Goal: Task Accomplishment & Management: Use online tool/utility

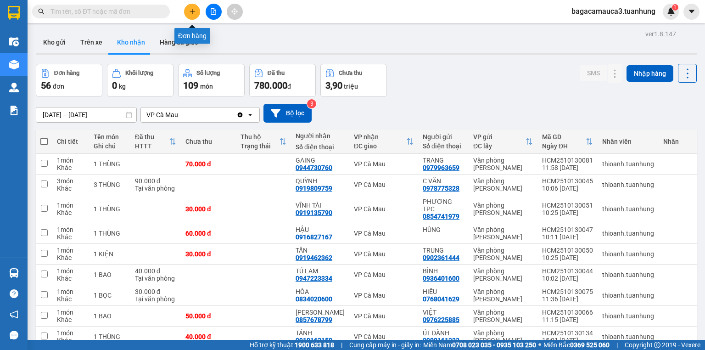
click at [195, 11] on button at bounding box center [192, 12] width 16 height 16
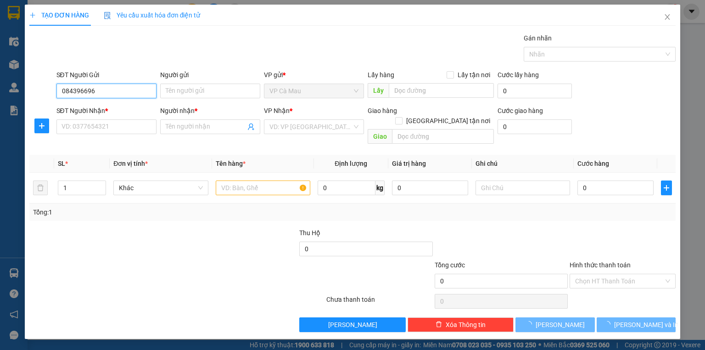
type input "0843966969"
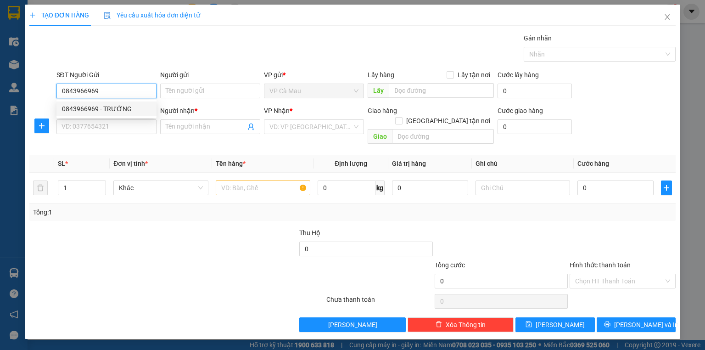
click at [138, 111] on div "0843966969 - TRƯỜNG" at bounding box center [106, 109] width 89 height 10
type input "TRƯỜNG"
type input "0843966969"
click at [131, 127] on input "SĐT Người Nhận *" at bounding box center [106, 126] width 100 height 15
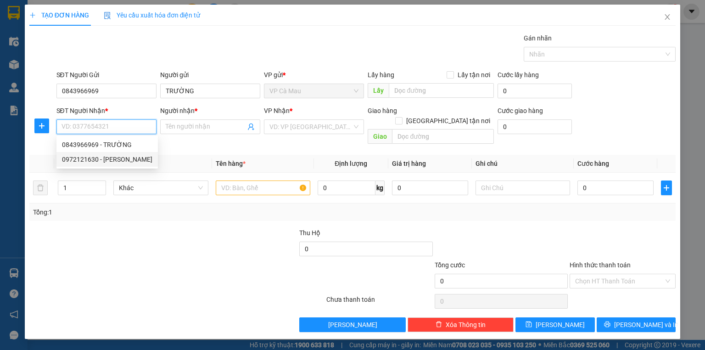
drag, startPoint x: 123, startPoint y: 156, endPoint x: 167, endPoint y: 161, distance: 44.3
click at [124, 156] on div "0972121630 - [PERSON_NAME]" at bounding box center [107, 159] width 90 height 10
type input "0972121630"
type input "[PERSON_NAME]"
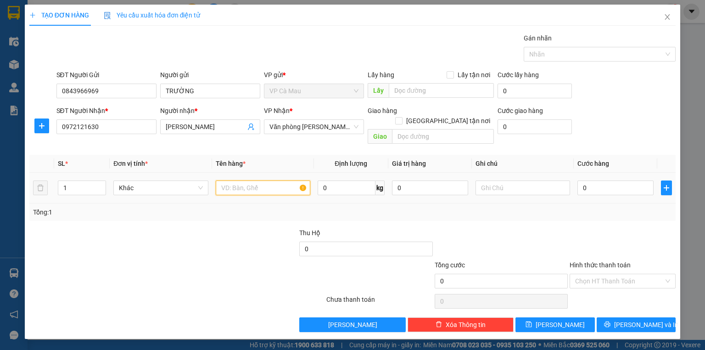
click at [274, 180] on input "text" at bounding box center [263, 187] width 95 height 15
type input "THÙNG"
click at [598, 180] on input "0" at bounding box center [615, 187] width 76 height 15
type input "+5"
type input "5"
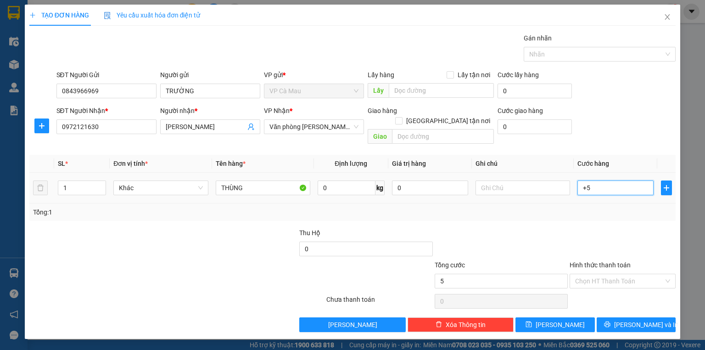
type input "5"
type input "+50"
type input "50"
type input "50.000"
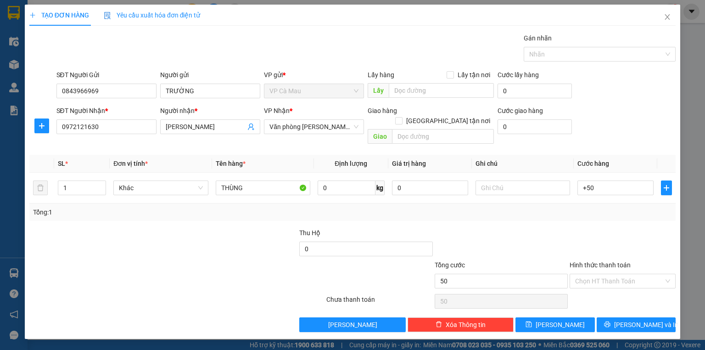
type input "50.000"
click at [577, 209] on div "Tổng: 1" at bounding box center [352, 211] width 646 height 17
click at [615, 317] on button "[PERSON_NAME] và In" at bounding box center [636, 324] width 79 height 15
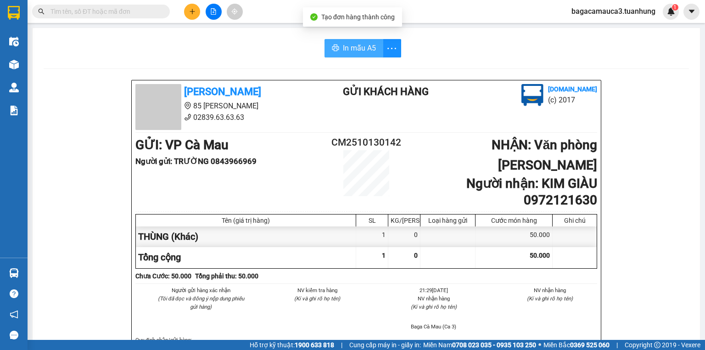
click at [360, 45] on span "In mẫu A5" at bounding box center [359, 47] width 33 height 11
click at [196, 15] on button at bounding box center [192, 12] width 16 height 16
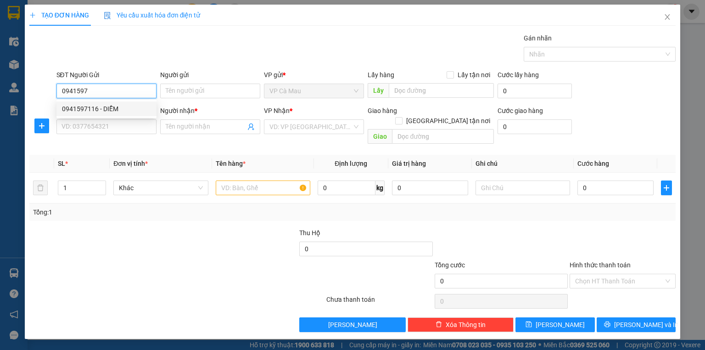
click at [122, 106] on div "0941597116 - DIỄM" at bounding box center [106, 109] width 89 height 10
type input "0941597116"
type input "DIỄM"
type input "0941597116"
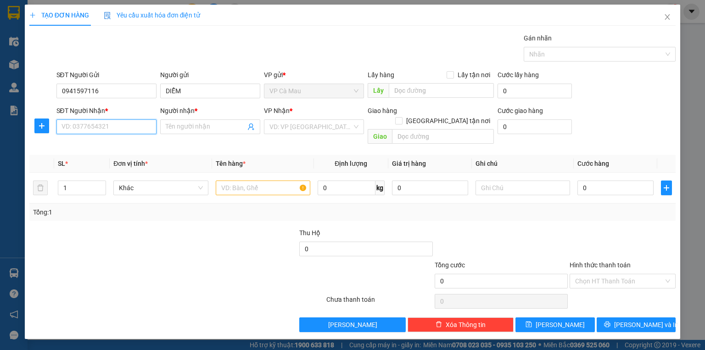
click at [112, 133] on input "SĐT Người Nhận *" at bounding box center [106, 126] width 100 height 15
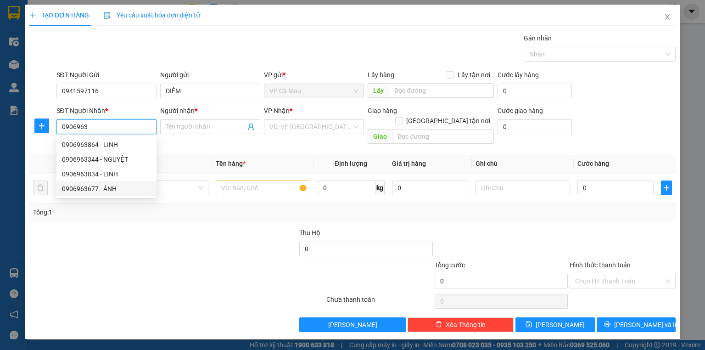
click at [117, 183] on div "0906963677 - ÁNH" at bounding box center [106, 188] width 100 height 15
type input "0906963677"
type input "ÁNH"
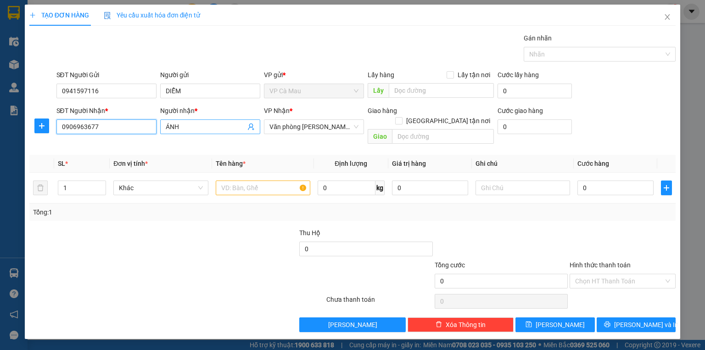
type input "0906963677"
click at [181, 124] on input "ÁNH" at bounding box center [206, 127] width 80 height 10
click at [174, 129] on input "ÁNH" at bounding box center [206, 127] width 80 height 10
click at [186, 127] on input "ÁNH" at bounding box center [206, 127] width 80 height 10
click at [241, 180] on input "text" at bounding box center [263, 187] width 95 height 15
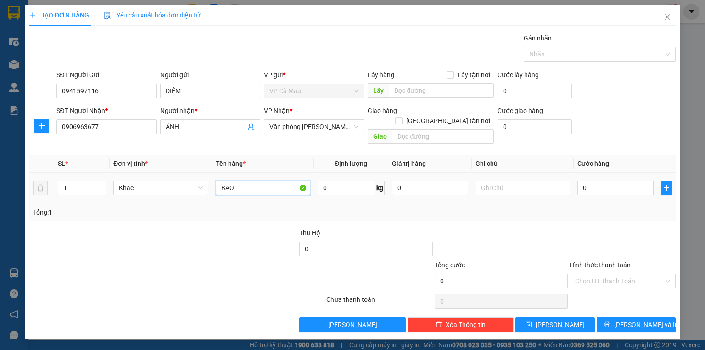
type input "BAO"
click at [605, 184] on div "0" at bounding box center [615, 188] width 76 height 18
click at [615, 183] on input "0" at bounding box center [615, 187] width 76 height 15
type input "4"
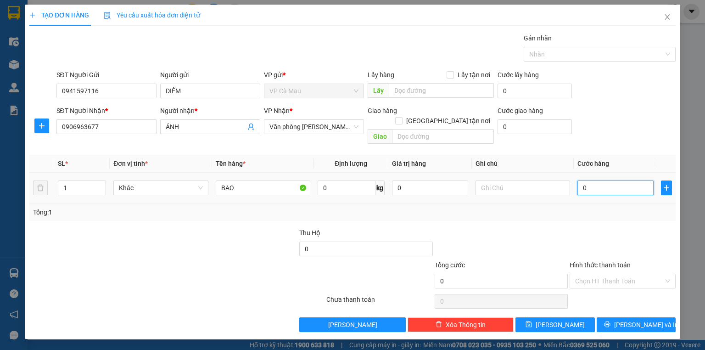
type input "4"
type input "40"
type input "40.000"
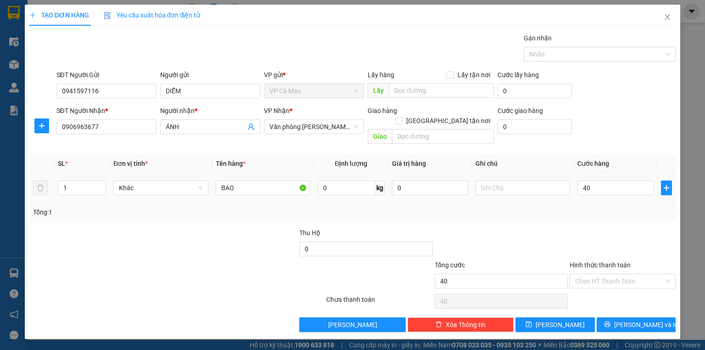
type input "40.000"
click at [614, 190] on td "40.000" at bounding box center [616, 188] width 84 height 31
click at [173, 125] on input "ÁNH" at bounding box center [206, 127] width 80 height 10
drag, startPoint x: 184, startPoint y: 133, endPoint x: 189, endPoint y: 129, distance: 6.2
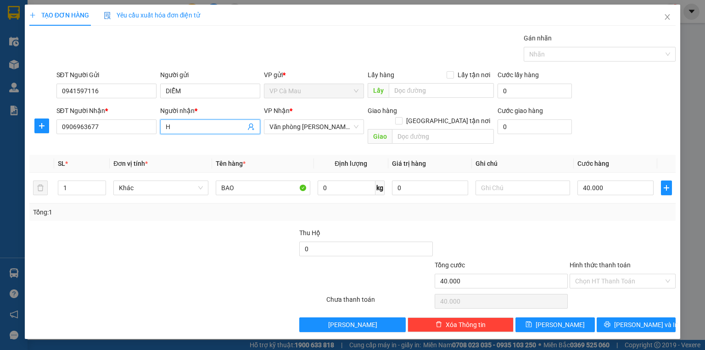
click at [185, 133] on span "H" at bounding box center [210, 126] width 100 height 15
click at [189, 129] on input "H" at bounding box center [206, 127] width 80 height 10
type input "HUY"
click at [196, 201] on body "Kết quả tìm kiếm ( 3 ) Bộ lọc Mã ĐH Trạng thái Món hàng Thu hộ Tổng cước Chưa c…" at bounding box center [352, 175] width 705 height 350
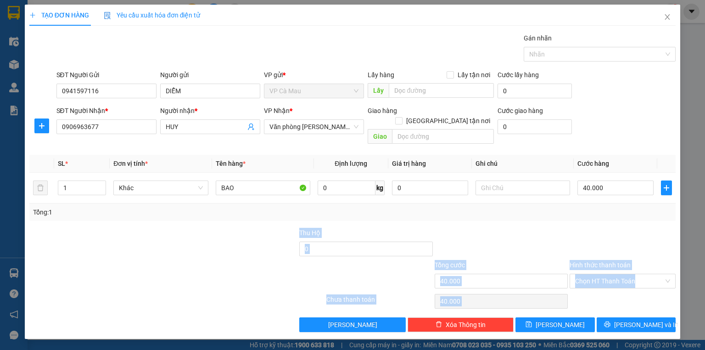
click at [514, 229] on div at bounding box center [501, 244] width 135 height 32
drag, startPoint x: 475, startPoint y: 221, endPoint x: 481, endPoint y: 217, distance: 7.6
click at [475, 228] on div at bounding box center [501, 244] width 135 height 32
click at [599, 216] on div "Transit Pickup Surcharge Ids Transit Deliver Surcharge Ids Transit Deliver Surc…" at bounding box center [352, 182] width 646 height 299
click at [642, 274] on input "Hình thức thanh toán" at bounding box center [619, 281] width 89 height 14
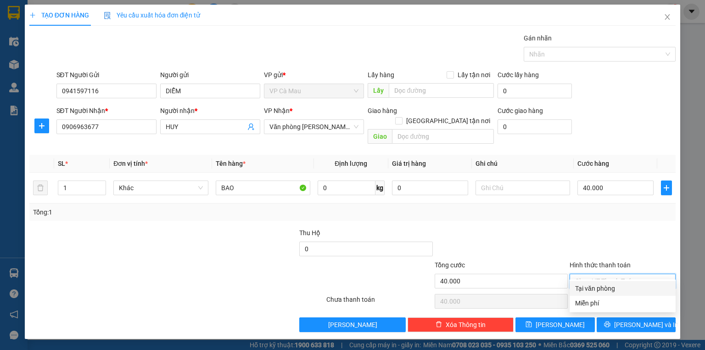
click at [643, 282] on div "Tại văn phòng" at bounding box center [623, 288] width 106 height 15
type input "0"
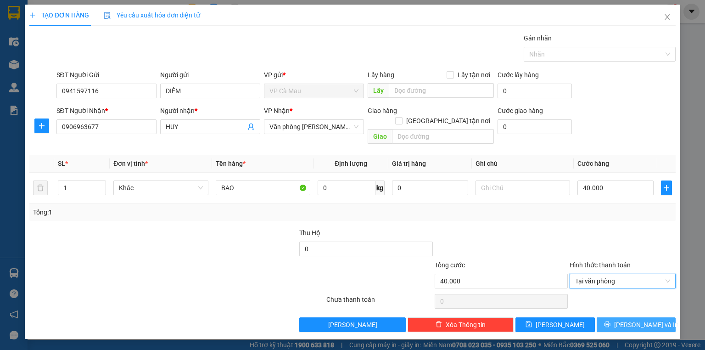
click at [610, 321] on icon "printer" at bounding box center [607, 324] width 6 height 6
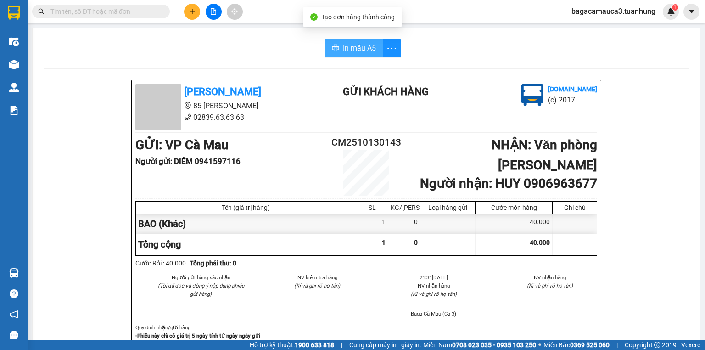
click at [353, 53] on span "In mẫu A5" at bounding box center [359, 47] width 33 height 11
click at [191, 9] on icon "plus" at bounding box center [192, 11] width 6 height 6
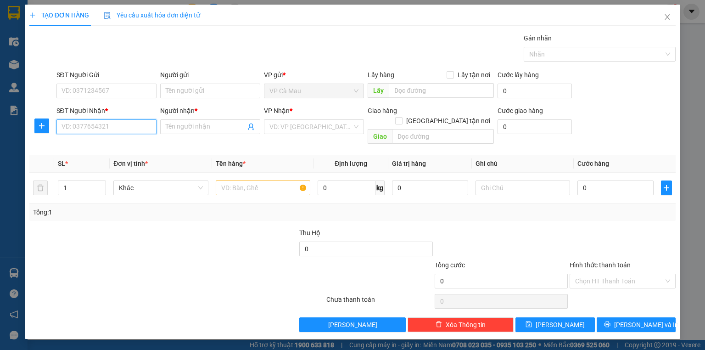
click at [120, 126] on input "SĐT Người Nhận *" at bounding box center [106, 126] width 100 height 15
click at [129, 93] on input "SĐT Người Gửi" at bounding box center [106, 91] width 100 height 15
click at [123, 123] on input "SĐT Người Nhận *" at bounding box center [106, 126] width 100 height 15
click at [266, 180] on input "text" at bounding box center [263, 187] width 95 height 15
type input "1 XE 69AA.09657"
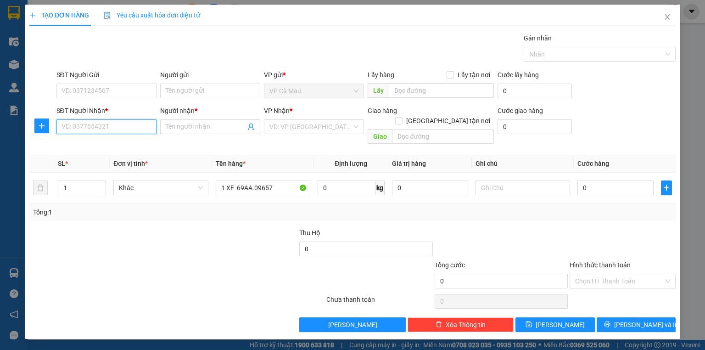
click at [139, 129] on input "SĐT Người Nhận *" at bounding box center [106, 126] width 100 height 15
type input "0942330661"
click at [201, 124] on input "Người nhận *" at bounding box center [206, 127] width 80 height 10
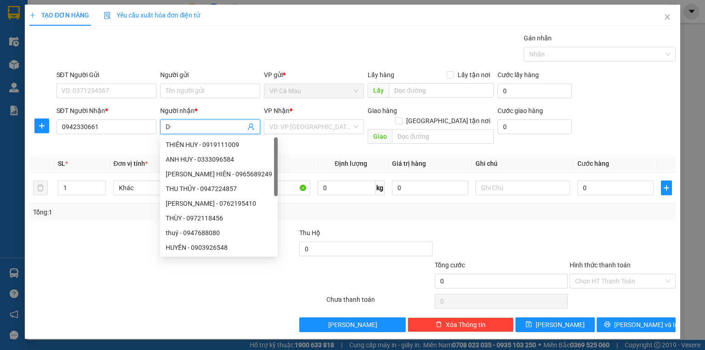
type input "D"
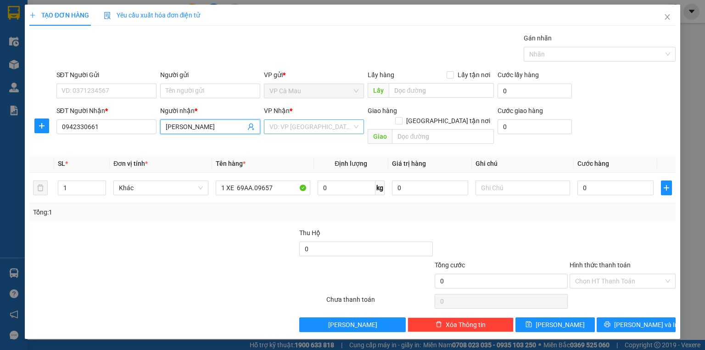
type input "[PERSON_NAME]"
click at [296, 121] on input "search" at bounding box center [310, 127] width 83 height 14
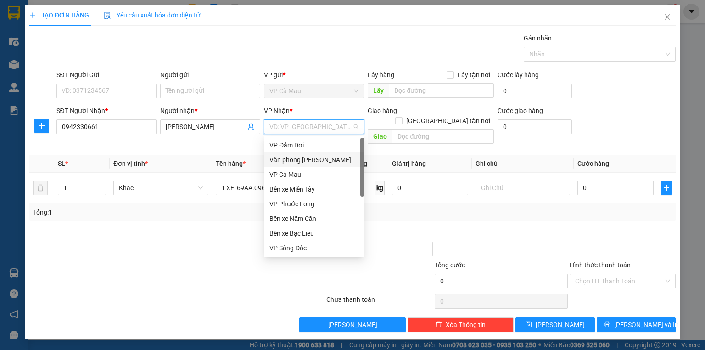
click at [308, 154] on div "Văn phòng [PERSON_NAME]" at bounding box center [314, 159] width 100 height 15
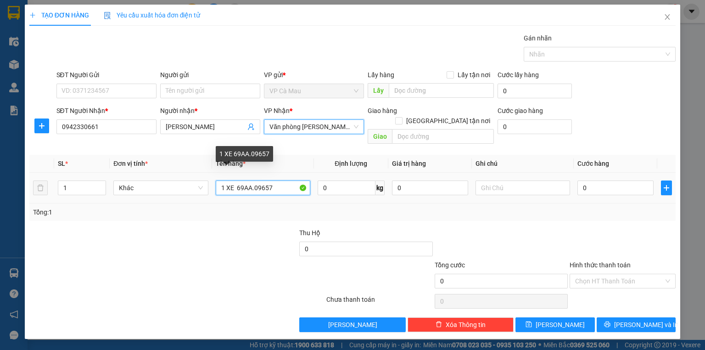
click at [280, 180] on input "1 XE 69AA.09657" at bounding box center [263, 187] width 95 height 15
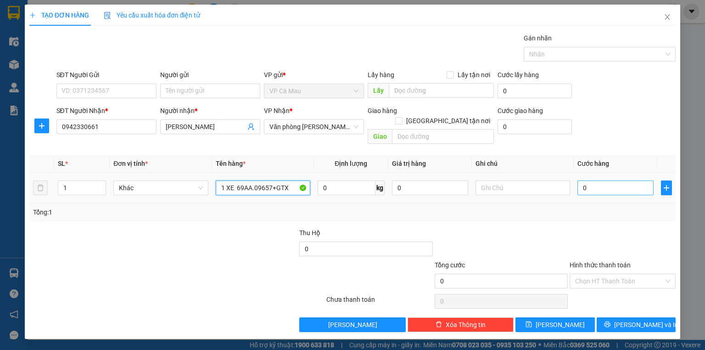
type input "1 XE 69AA.09657+GTX"
click at [630, 180] on input "0" at bounding box center [615, 187] width 76 height 15
type input "3"
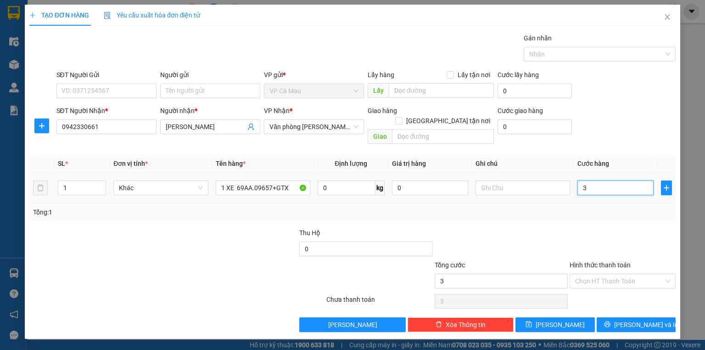
type input "35"
type input "350"
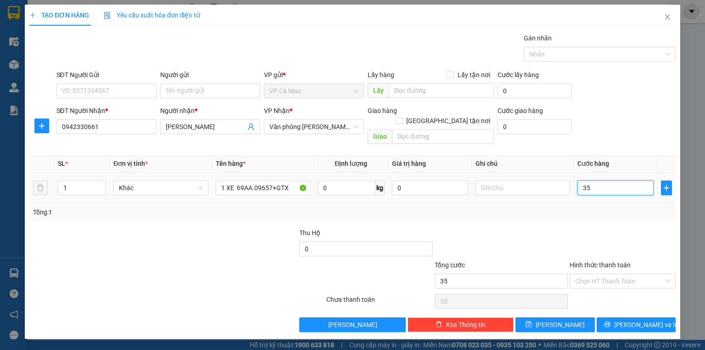
type input "350"
type input "350.000"
click at [569, 191] on td at bounding box center [523, 188] width 102 height 31
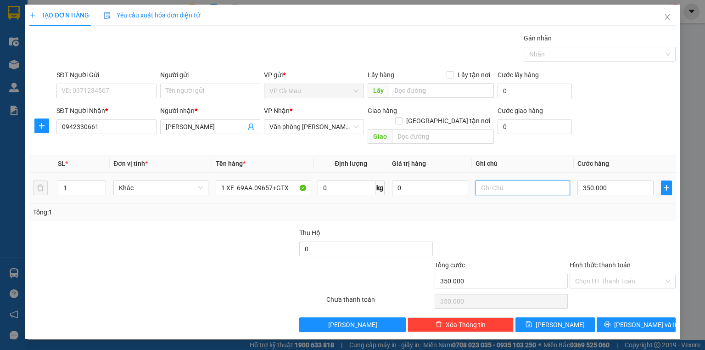
click at [519, 180] on input "text" at bounding box center [522, 187] width 95 height 15
type input "KHÁCH THEO 1951"
click at [508, 207] on div "Tổng: 1" at bounding box center [352, 212] width 639 height 10
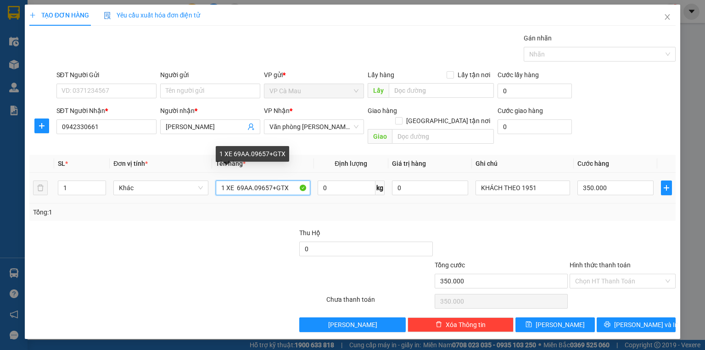
click at [292, 182] on input "1 XE 69AA.09657+GTX" at bounding box center [263, 187] width 95 height 15
type input "1 XE 69AA.09657"
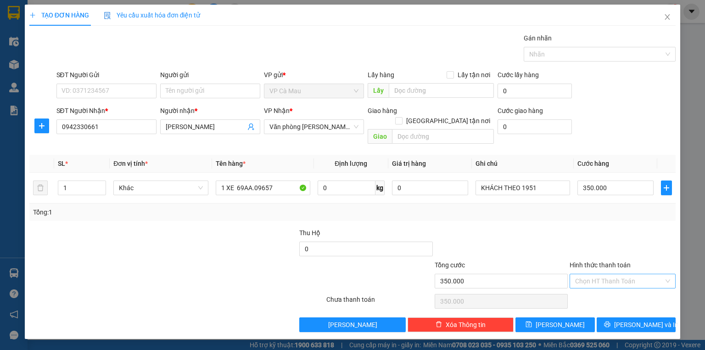
click at [592, 274] on input "Hình thức thanh toán" at bounding box center [619, 281] width 89 height 14
click at [602, 288] on div "Tại văn phòng" at bounding box center [622, 288] width 95 height 10
type input "0"
click at [625, 317] on button "[PERSON_NAME] và In" at bounding box center [636, 324] width 79 height 15
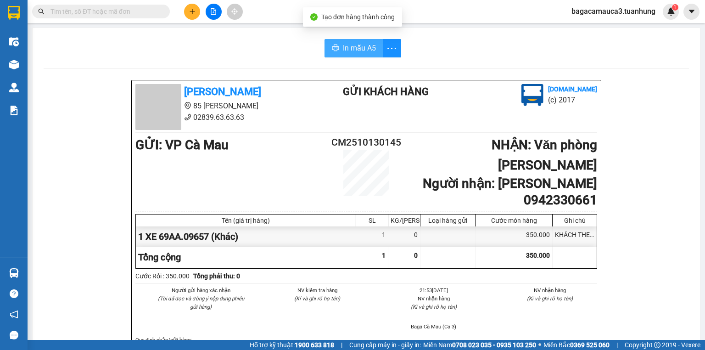
click at [347, 46] on span "In mẫu A5" at bounding box center [359, 47] width 33 height 11
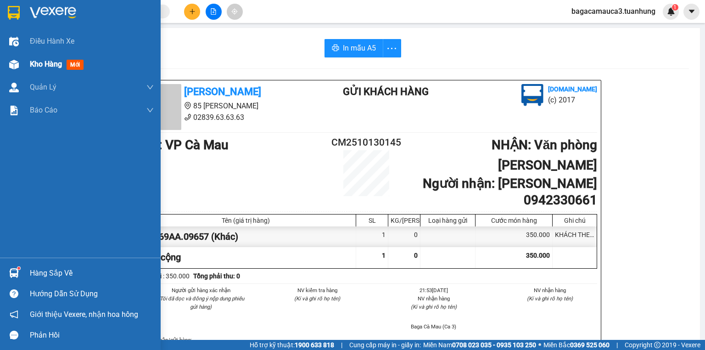
click at [24, 69] on div "Kho hàng mới" at bounding box center [80, 64] width 161 height 23
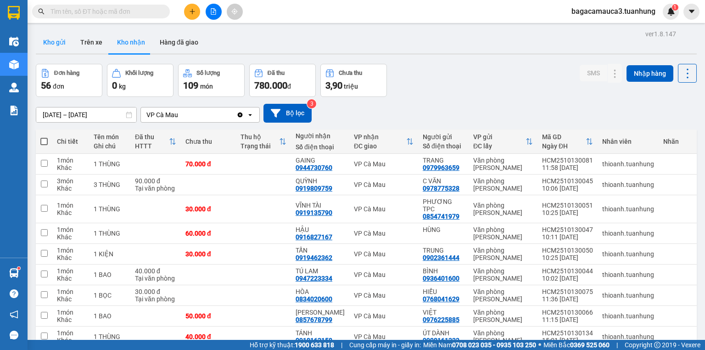
click at [55, 47] on button "Kho gửi" at bounding box center [54, 42] width 37 height 22
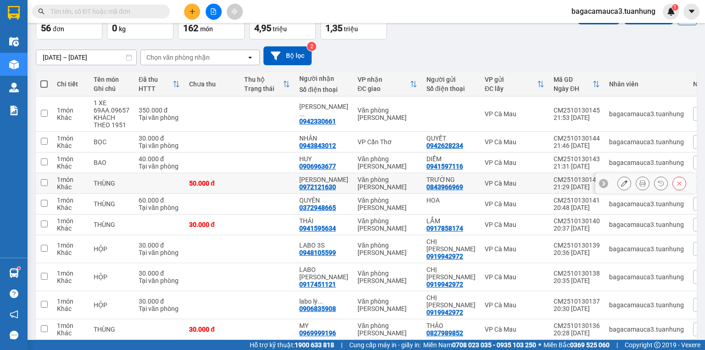
scroll to position [75, 0]
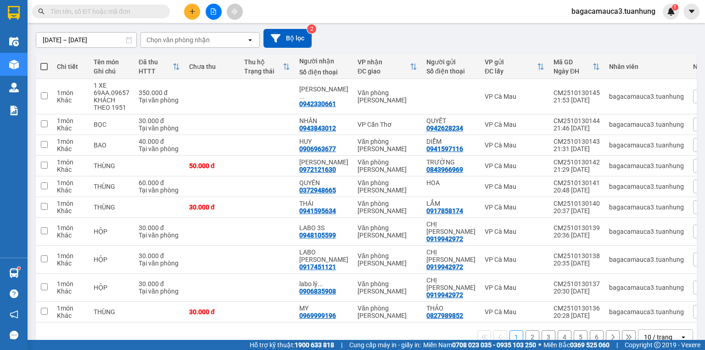
click at [655, 332] on div "10 / trang" at bounding box center [658, 336] width 28 height 9
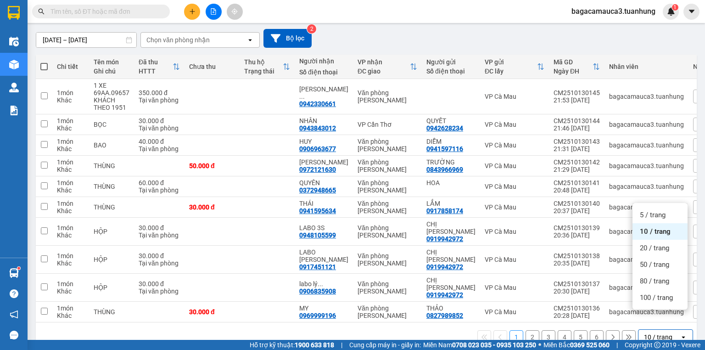
click at [656, 305] on div "100 / trang" at bounding box center [659, 297] width 55 height 17
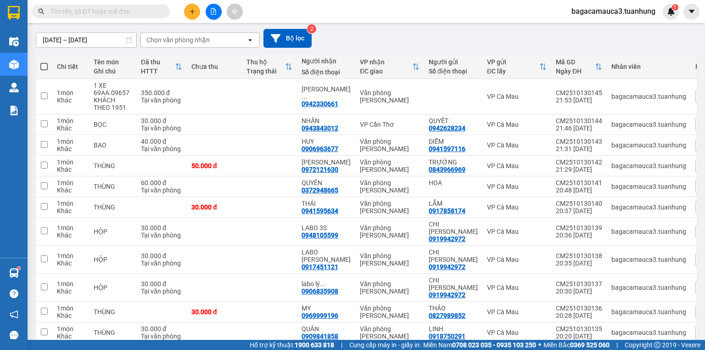
click at [46, 67] on span at bounding box center [43, 66] width 7 height 7
click at [44, 62] on input "checkbox" at bounding box center [44, 62] width 0 height 0
checkbox input "true"
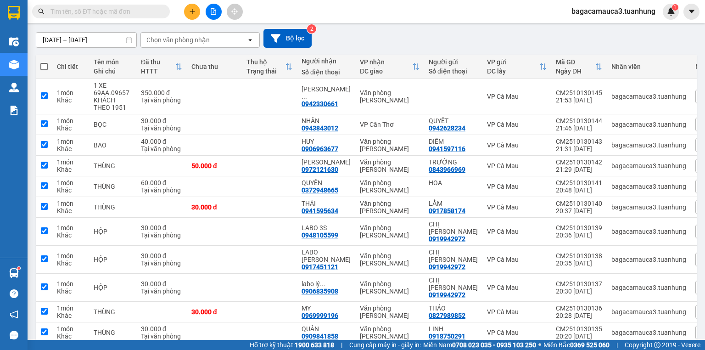
checkbox input "true"
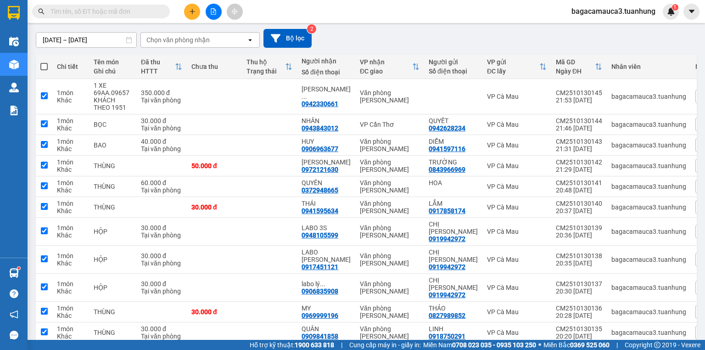
checkbox input "true"
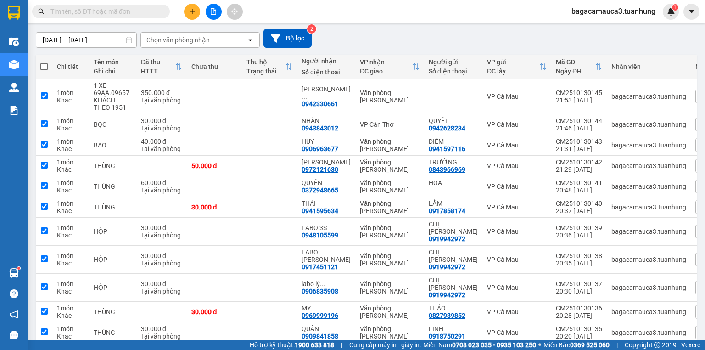
checkbox input "true"
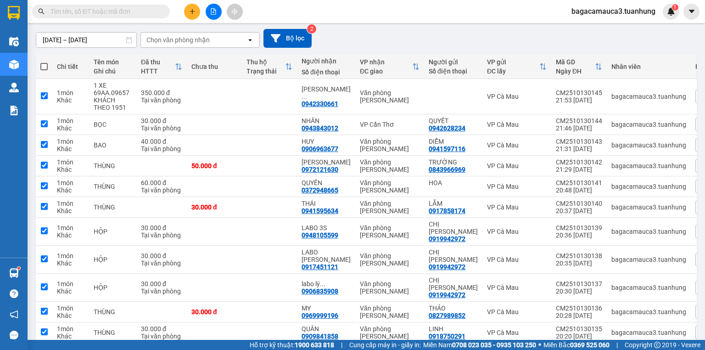
checkbox input "true"
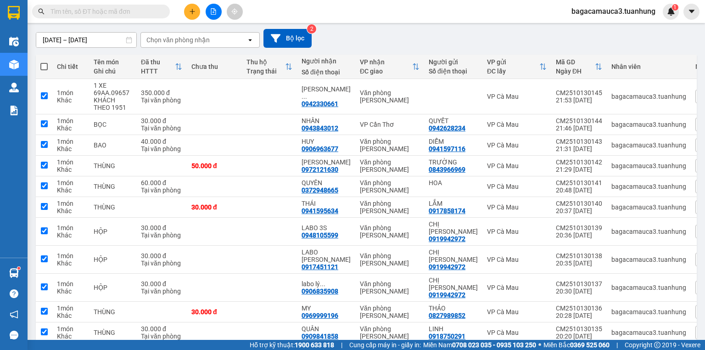
checkbox input "true"
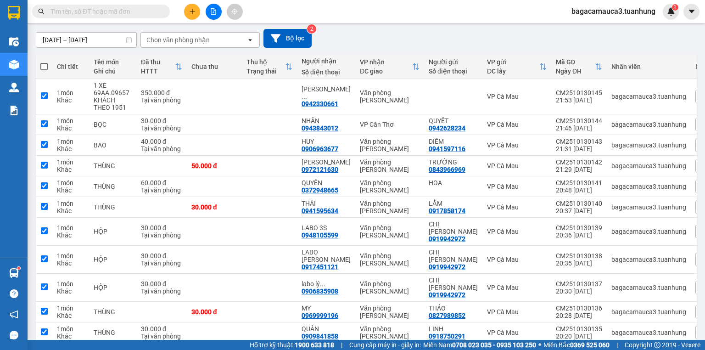
checkbox input "true"
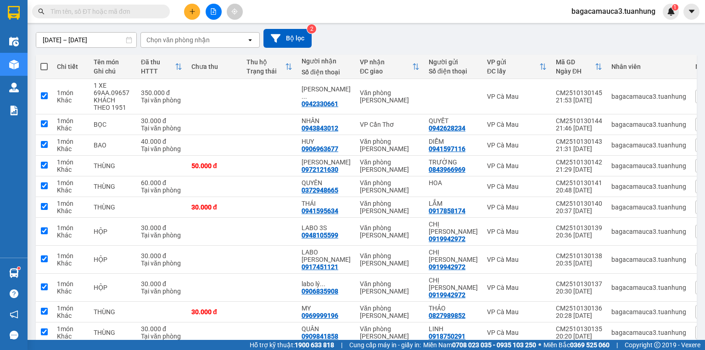
checkbox input "true"
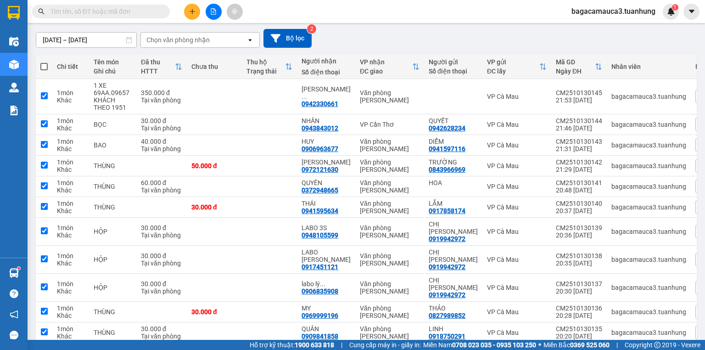
checkbox input "true"
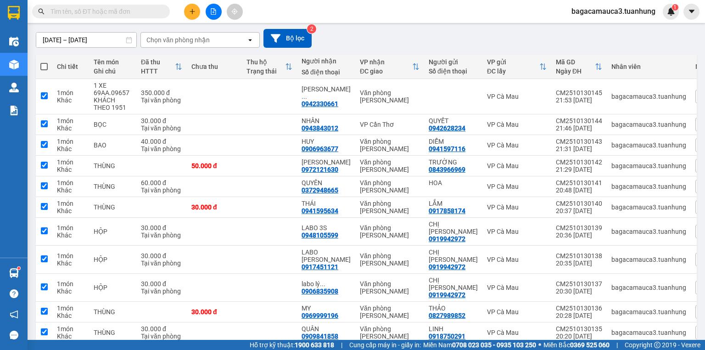
checkbox input "true"
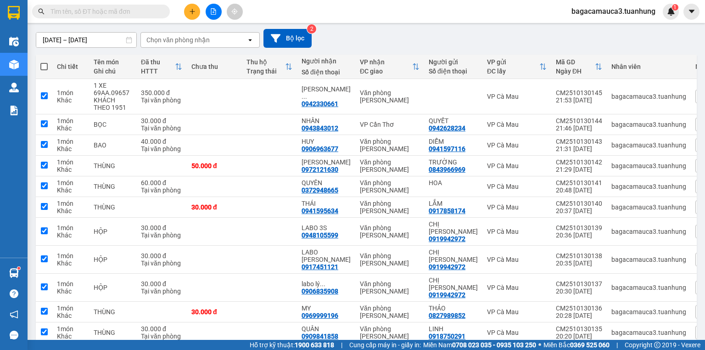
checkbox input "true"
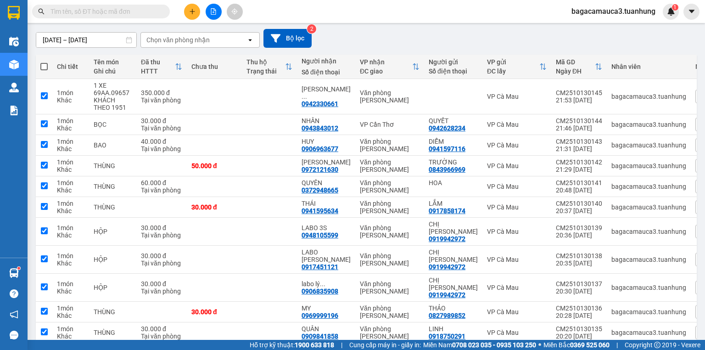
checkbox input "true"
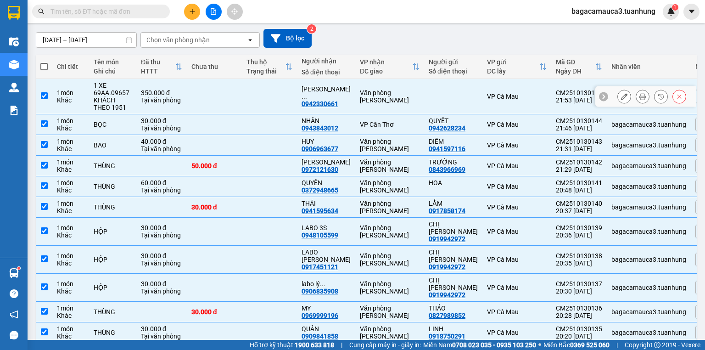
click at [89, 125] on td "BỌC" at bounding box center [112, 124] width 47 height 21
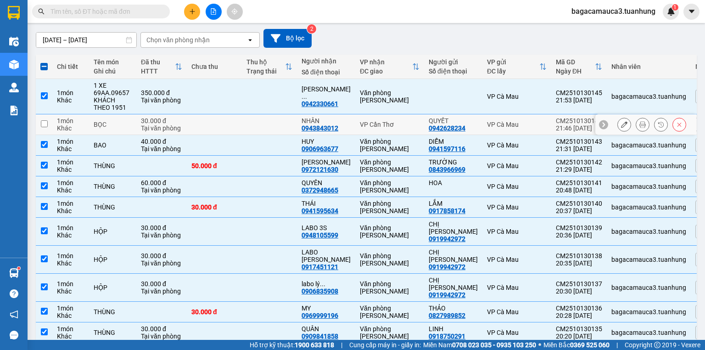
checkbox input "false"
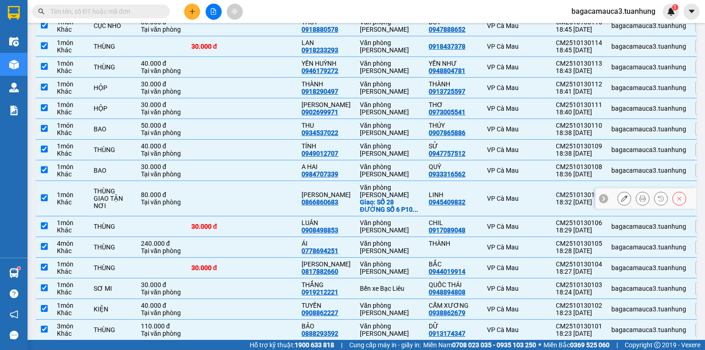
scroll to position [931, 0]
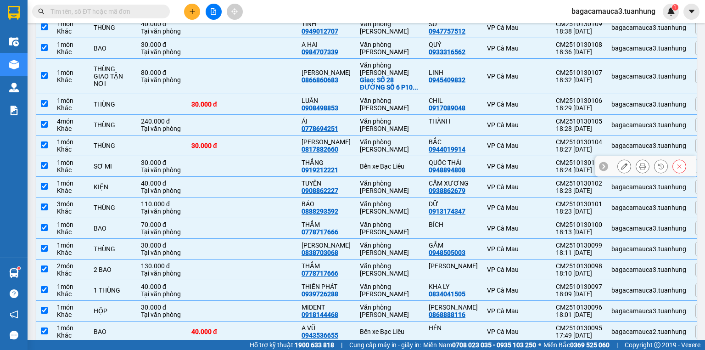
click at [374, 156] on td "Bến xe Bạc Liêu" at bounding box center [389, 166] width 69 height 21
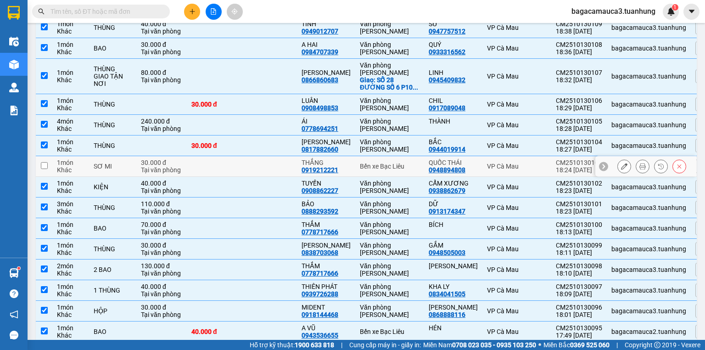
click at [369, 156] on td "Bến xe Bạc Liêu" at bounding box center [389, 166] width 69 height 21
checkbox input "true"
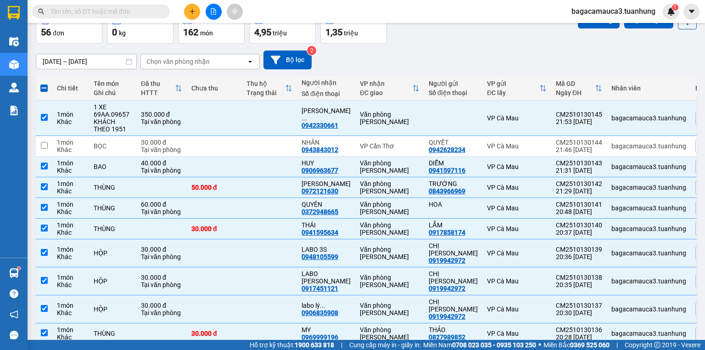
scroll to position [0, 0]
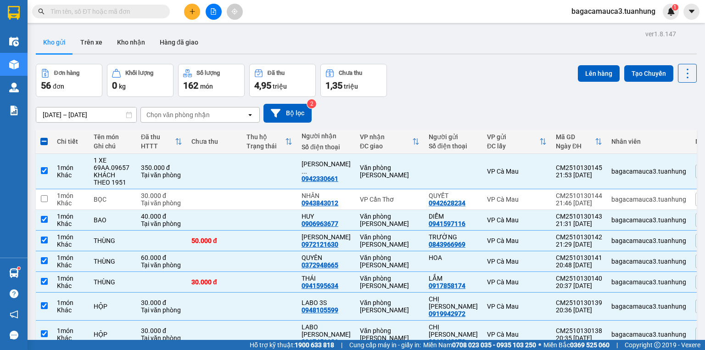
click at [586, 85] on div "Lên hàng Tạo Chuyến" at bounding box center [637, 80] width 119 height 33
click at [579, 73] on button "Lên hàng" at bounding box center [599, 73] width 42 height 17
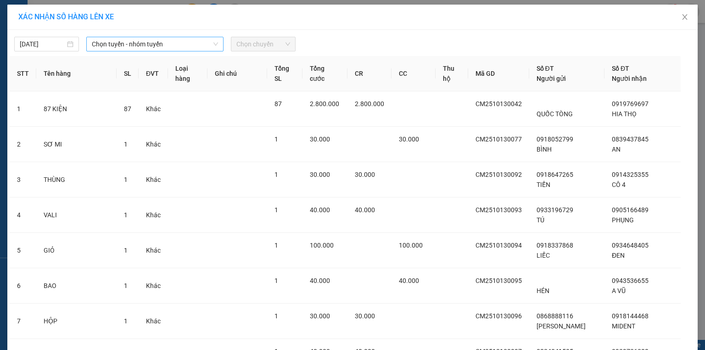
click at [142, 44] on span "Chọn tuyến - nhóm tuyến" at bounding box center [155, 44] width 126 height 14
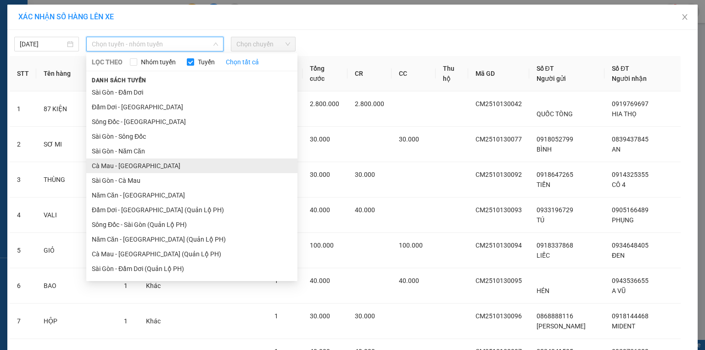
click at [119, 168] on li "Cà Mau - [GEOGRAPHIC_DATA]" at bounding box center [191, 165] width 211 height 15
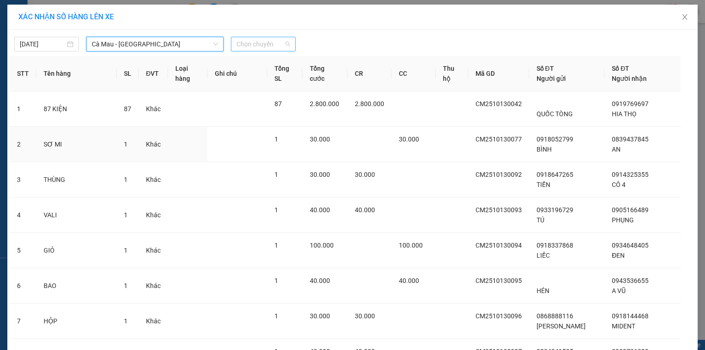
click at [280, 48] on span "Chọn chuyến" at bounding box center [263, 44] width 54 height 14
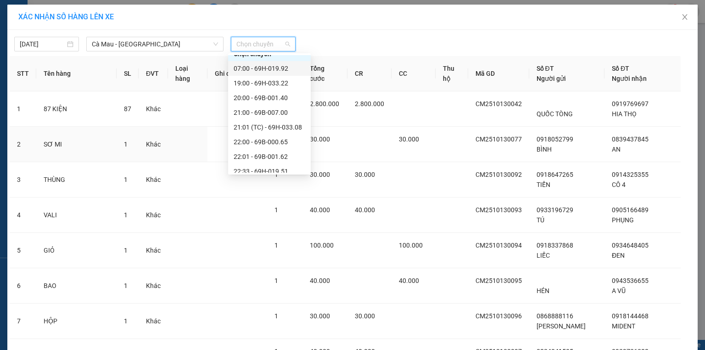
scroll to position [15, 0]
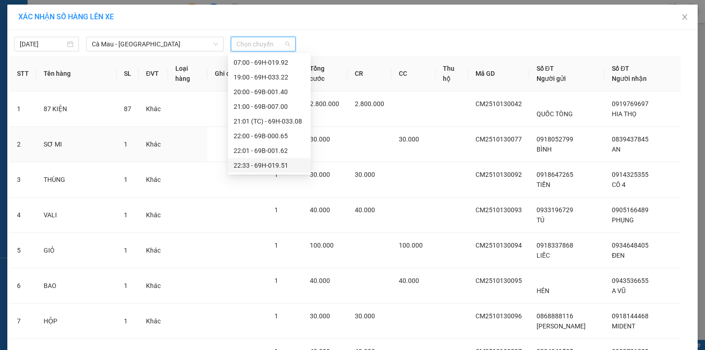
click at [283, 162] on div "22:33 - 69H-019.51" at bounding box center [270, 165] width 72 height 10
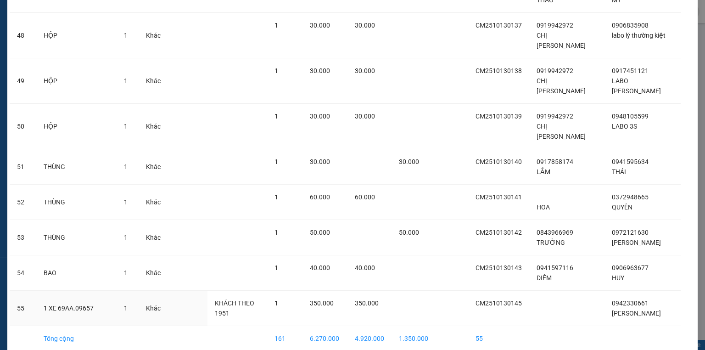
scroll to position [1772, 0]
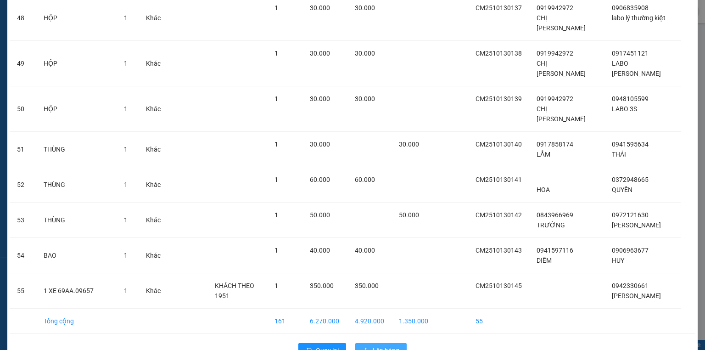
click at [385, 343] on button "Lên hàng" at bounding box center [380, 350] width 51 height 15
